Goal: Navigation & Orientation: Find specific page/section

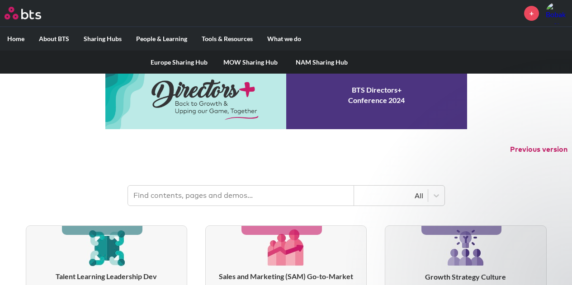
click at [117, 38] on label "Sharing Hubs" at bounding box center [102, 39] width 52 height 24
click at [0, 0] on input "Sharing Hubs" at bounding box center [0, 0] width 0 height 0
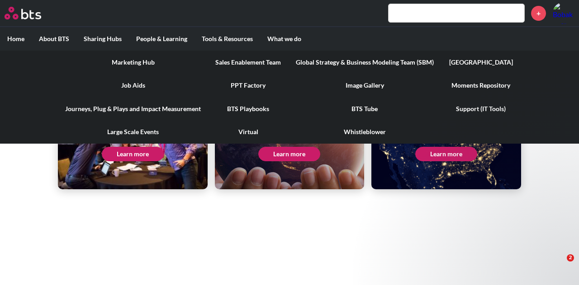
click at [260, 61] on link "Sales Enablement Team" at bounding box center [248, 63] width 80 height 24
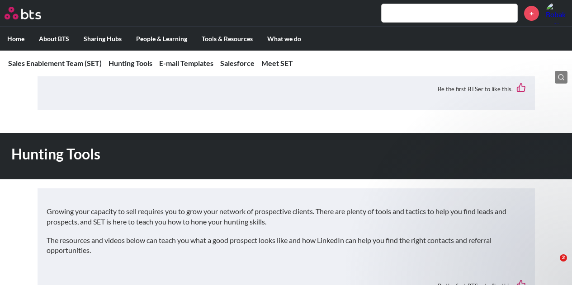
scroll to position [271, 0]
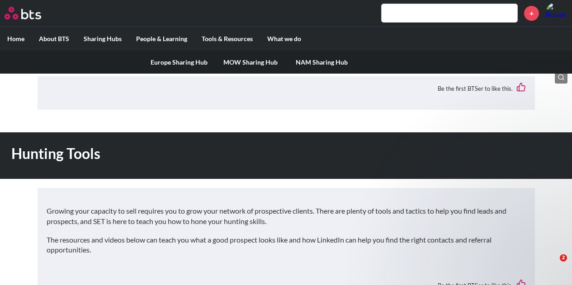
click at [169, 66] on link "Europe Sharing Hub" at bounding box center [178, 63] width 71 height 24
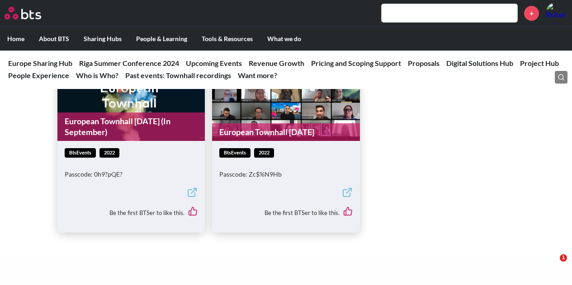
scroll to position [3549, 0]
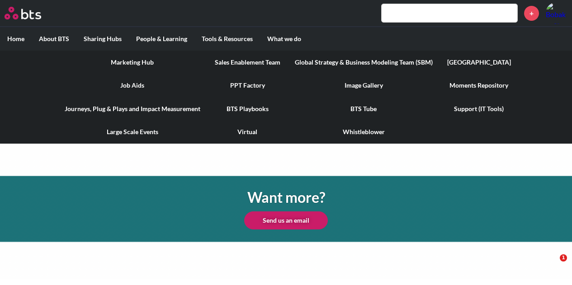
click at [182, 105] on link "Journeys, Plug & Plays and Impact Measurement" at bounding box center [132, 109] width 150 height 24
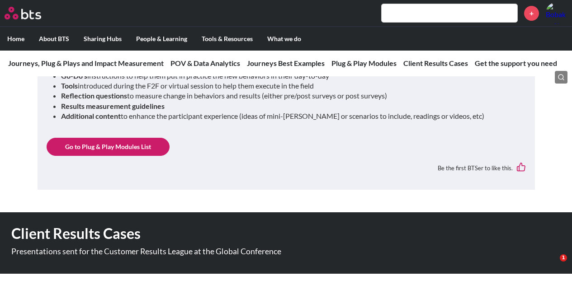
scroll to position [2527, 0]
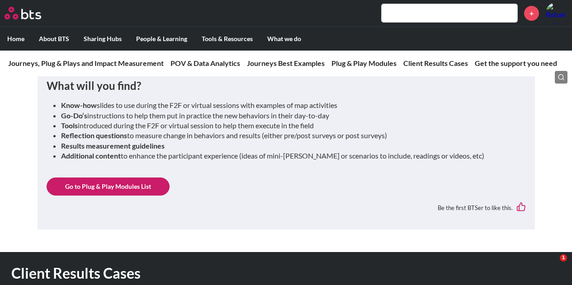
click at [149, 190] on link "Go to Plug & Play Modules List" at bounding box center [108, 187] width 123 height 18
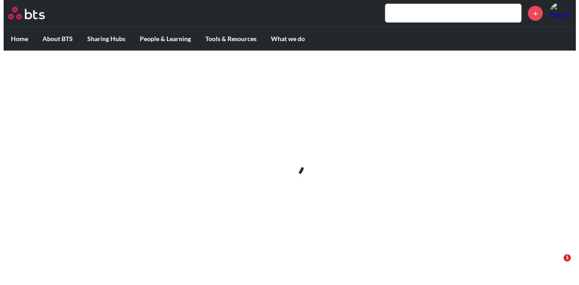
scroll to position [0, 0]
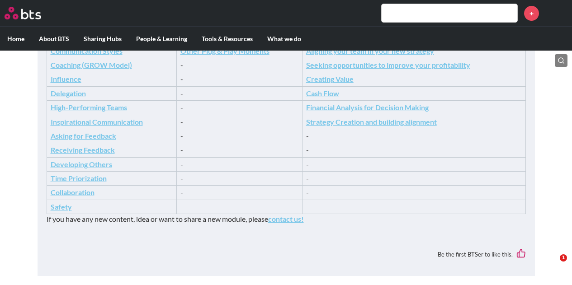
scroll to position [42, 0]
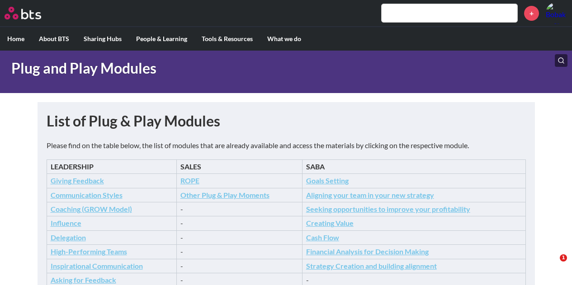
click at [223, 198] on icon "Other Plug & Play Moments" at bounding box center [224, 195] width 89 height 9
click at [198, 178] on icon "ROPE" at bounding box center [189, 180] width 19 height 9
